Goal: Information Seeking & Learning: Find specific fact

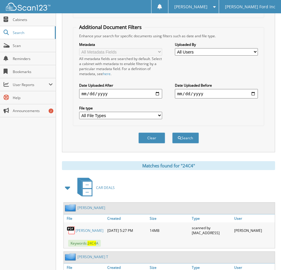
scroll to position [30, 0]
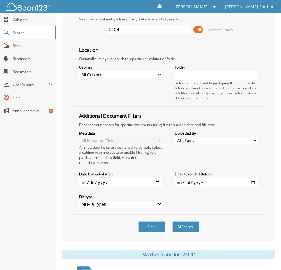
click at [140, 32] on input "24C4" at bounding box center [148, 29] width 83 height 9
paste input "5T37A"
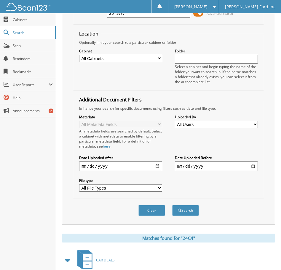
scroll to position [59, 0]
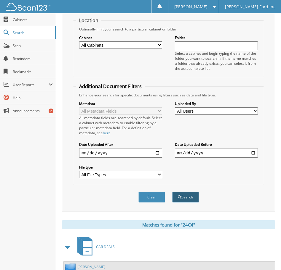
type input "25T37A"
click at [187, 197] on button "Search" at bounding box center [185, 197] width 27 height 11
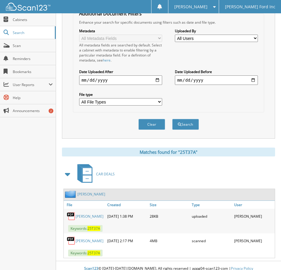
scroll to position [139, 0]
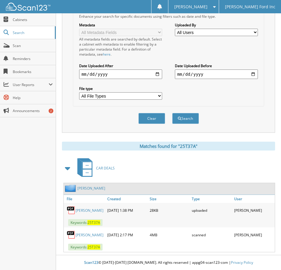
click at [93, 208] on link "[PERSON_NAME]" at bounding box center [90, 210] width 28 height 5
click at [94, 233] on link "[PERSON_NAME]" at bounding box center [90, 235] width 28 height 5
